Goal: Information Seeking & Learning: Check status

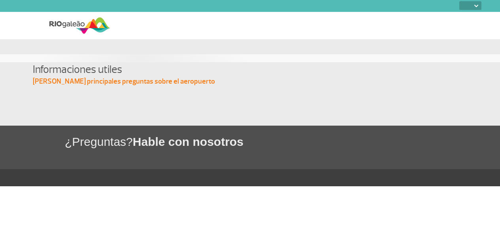
select select
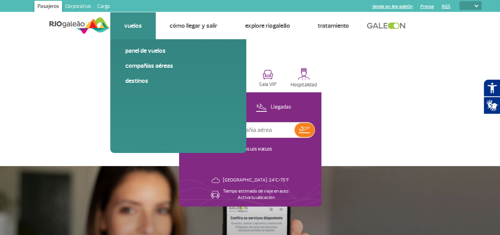
click at [135, 25] on link "Vuelos" at bounding box center [133, 26] width 18 height 8
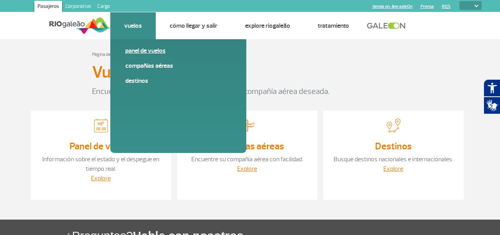
click at [155, 53] on link "Panel de vuelos" at bounding box center [178, 50] width 106 height 9
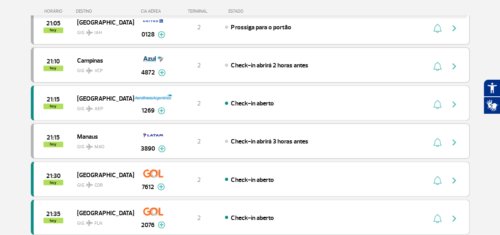
scroll to position [633, 0]
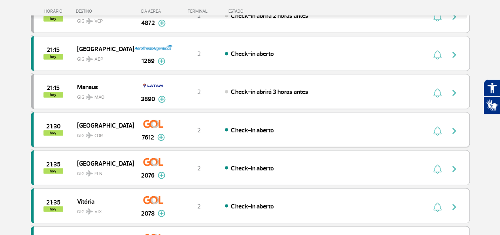
click at [454, 126] on img "button" at bounding box center [454, 130] width 9 height 9
